Goal: Transaction & Acquisition: Purchase product/service

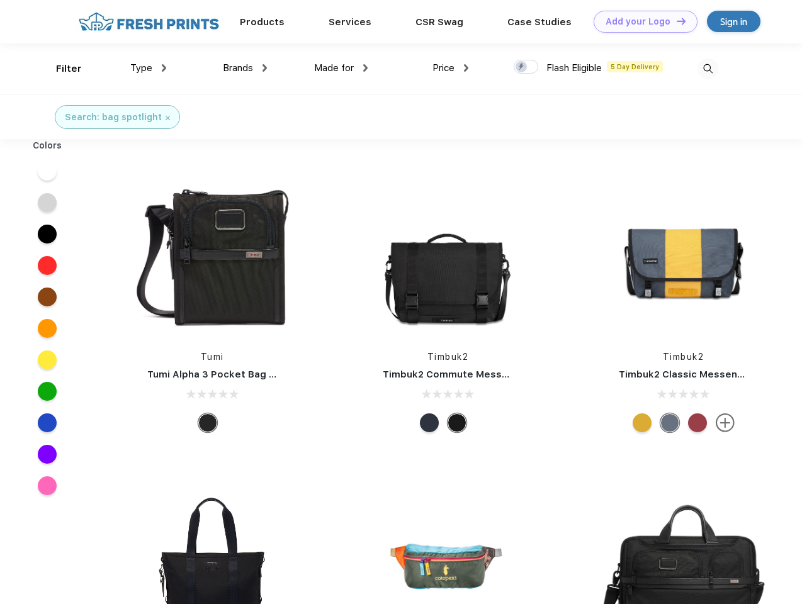
click at [641, 21] on link "Add your Logo Design Tool" at bounding box center [645, 22] width 104 height 22
click at [0, 0] on div "Design Tool" at bounding box center [0, 0] width 0 height 0
click at [675, 21] on link "Add your Logo Design Tool" at bounding box center [645, 22] width 104 height 22
click at [60, 69] on div "Filter" at bounding box center [69, 69] width 26 height 14
click at [149, 68] on span "Type" at bounding box center [141, 67] width 22 height 11
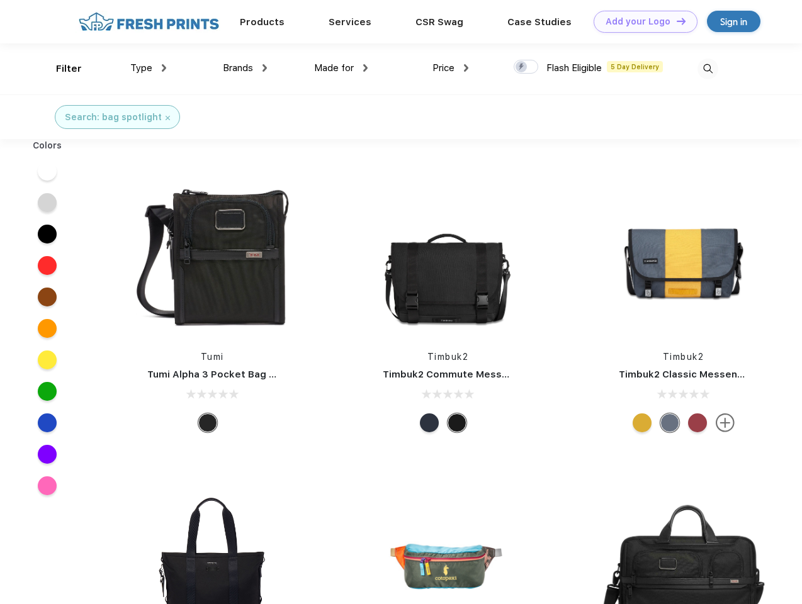
click at [245, 68] on span "Brands" at bounding box center [238, 67] width 30 height 11
click at [341, 68] on span "Made for" at bounding box center [334, 67] width 40 height 11
click at [451, 68] on span "Price" at bounding box center [443, 67] width 22 height 11
click at [526, 67] on div at bounding box center [525, 67] width 25 height 14
click at [522, 67] on input "checkbox" at bounding box center [517, 63] width 8 height 8
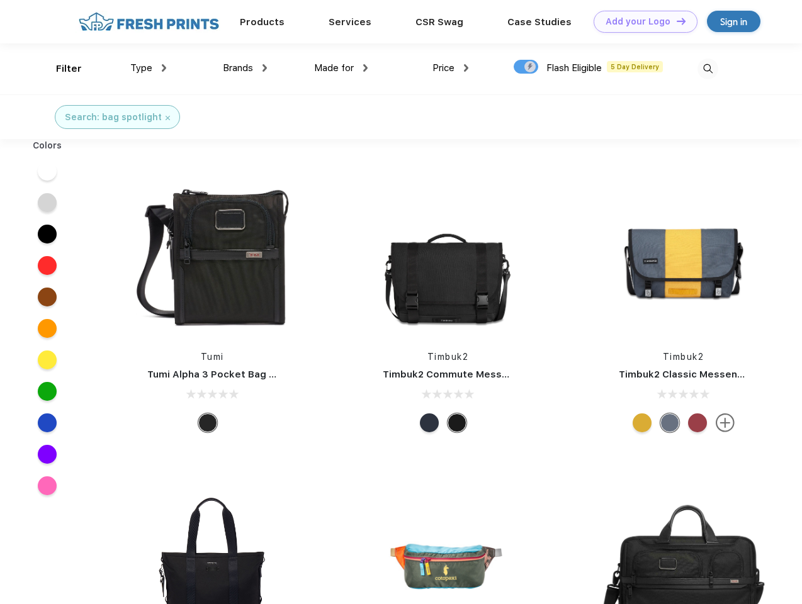
click at [707, 69] on img at bounding box center [707, 69] width 21 height 21
